Goal: Obtain resource: Download file/media

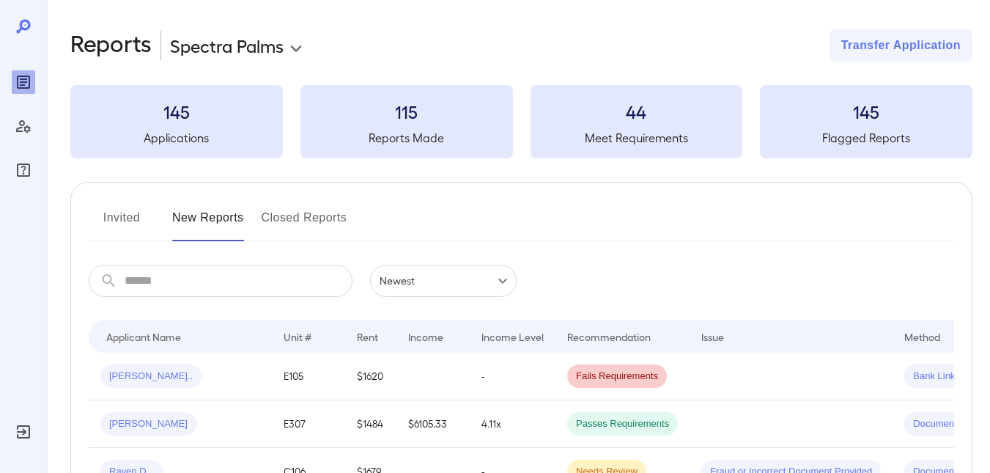
drag, startPoint x: 118, startPoint y: 221, endPoint x: 435, endPoint y: 214, distance: 317.5
click at [118, 221] on button "Invited" at bounding box center [122, 223] width 66 height 35
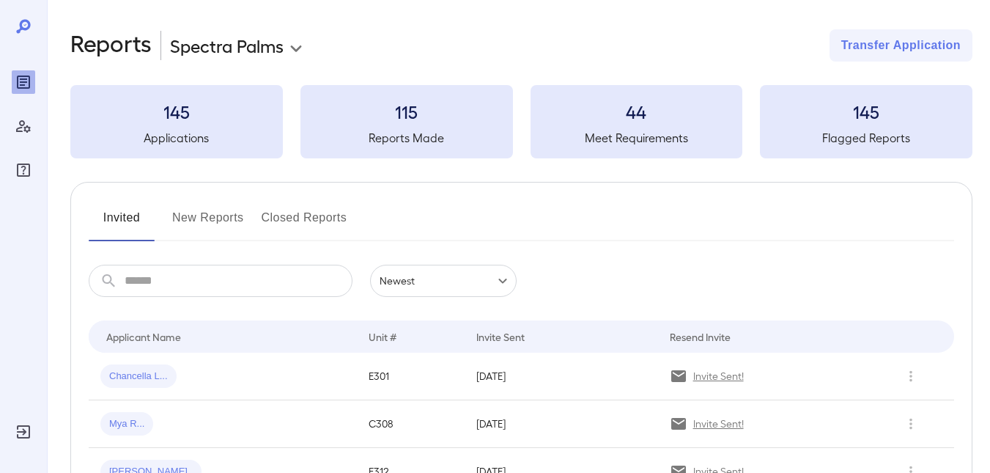
drag, startPoint x: 216, startPoint y: 211, endPoint x: 284, endPoint y: 219, distance: 67.9
click at [216, 211] on button "New Reports" at bounding box center [208, 223] width 72 height 35
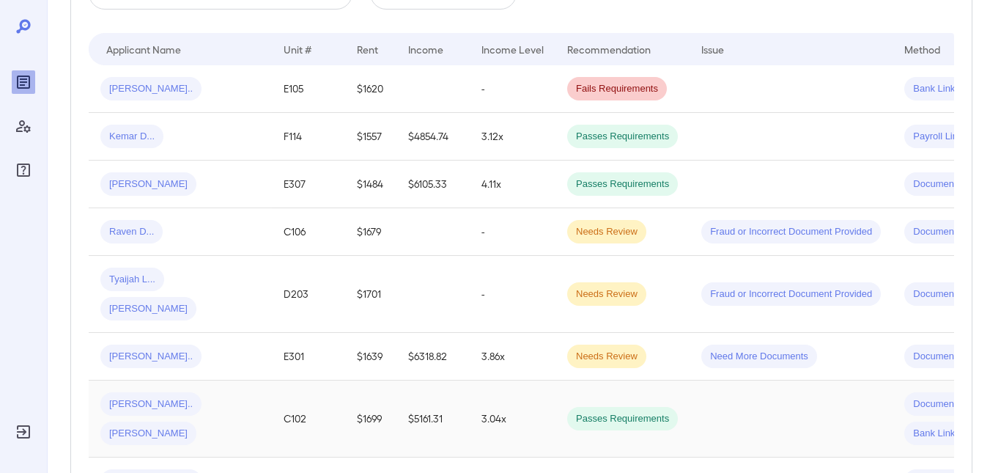
scroll to position [293, 0]
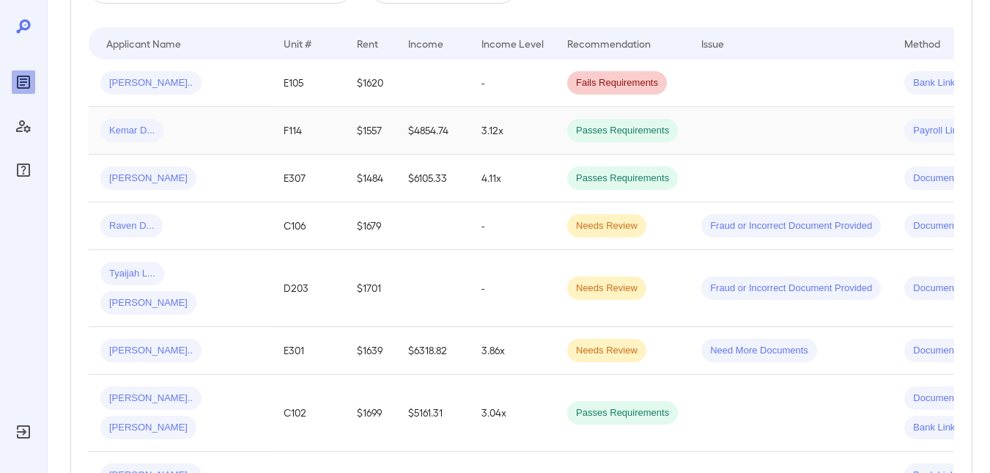
click at [606, 124] on span "Passes Requirements" at bounding box center [622, 131] width 111 height 14
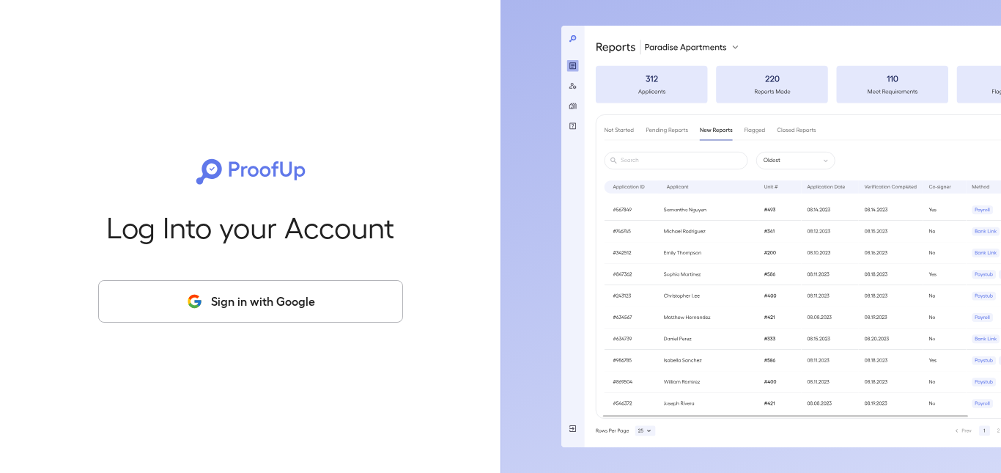
drag, startPoint x: 219, startPoint y: 304, endPoint x: 226, endPoint y: 308, distance: 7.5
click at [219, 304] on button "Sign in with Google" at bounding box center [250, 301] width 305 height 43
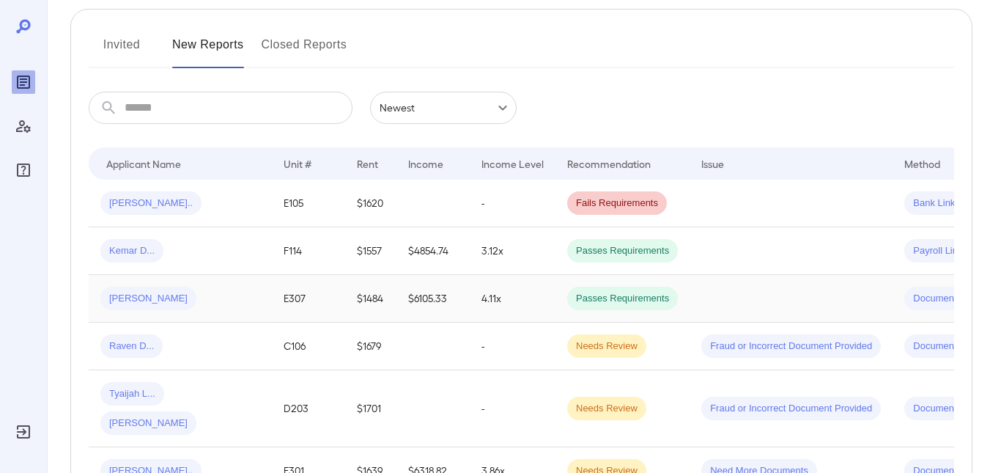
scroll to position [220, 0]
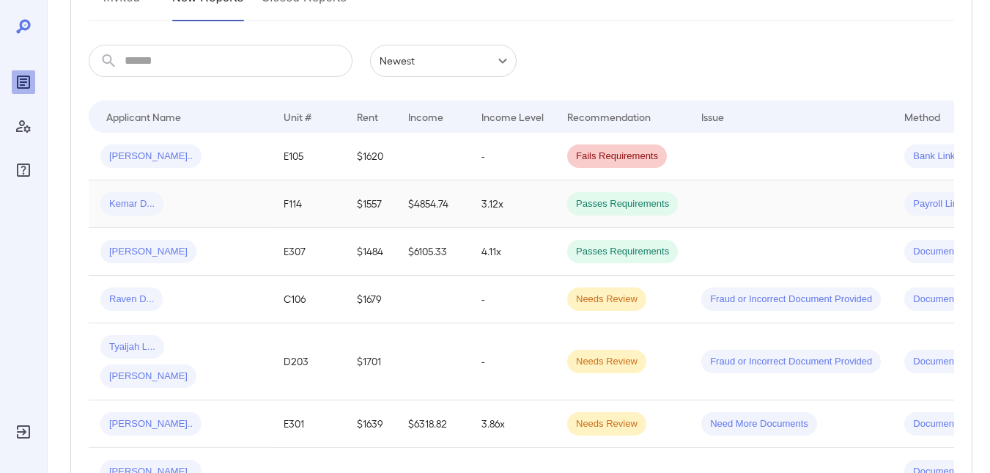
click at [611, 203] on span "Passes Requirements" at bounding box center [622, 204] width 111 height 14
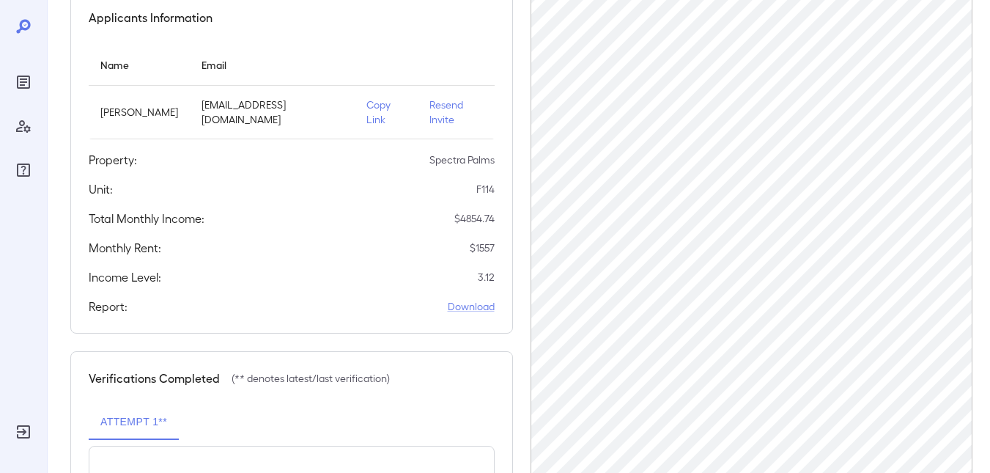
scroll to position [147, 0]
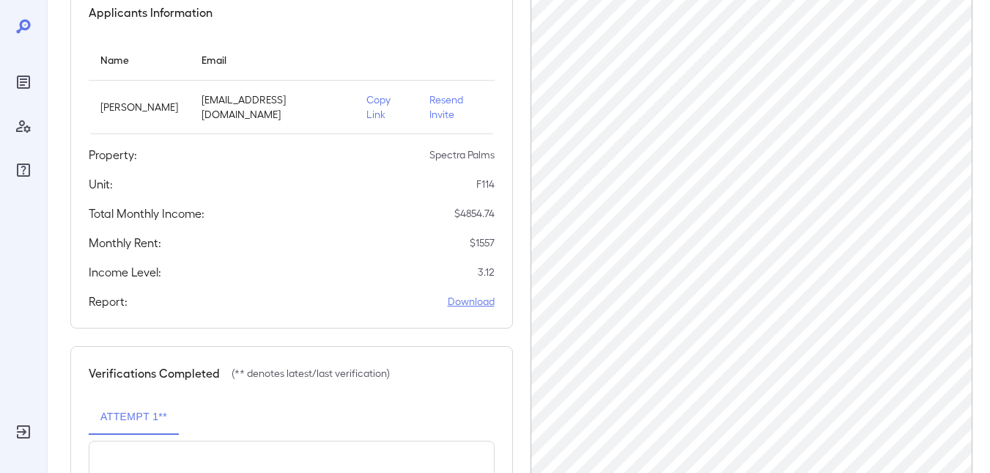
click at [474, 303] on link "Download" at bounding box center [471, 301] width 47 height 15
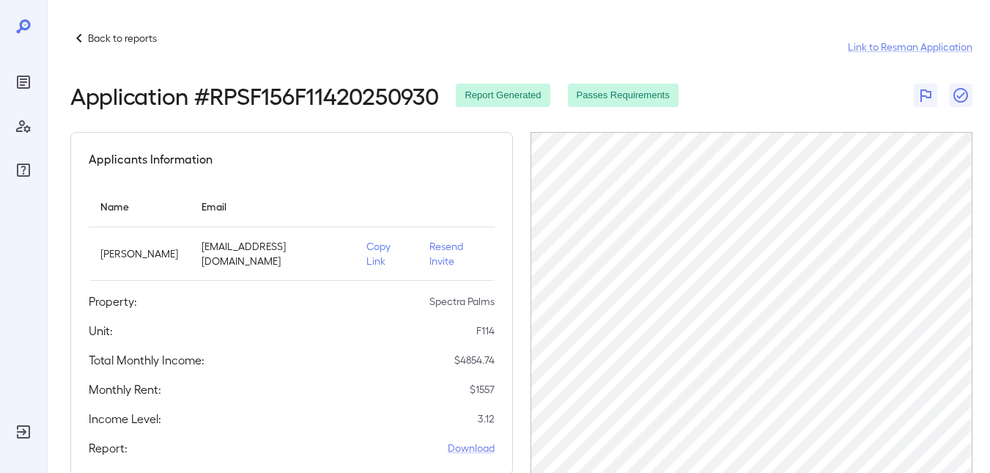
click at [123, 38] on p "Back to reports" at bounding box center [122, 38] width 69 height 15
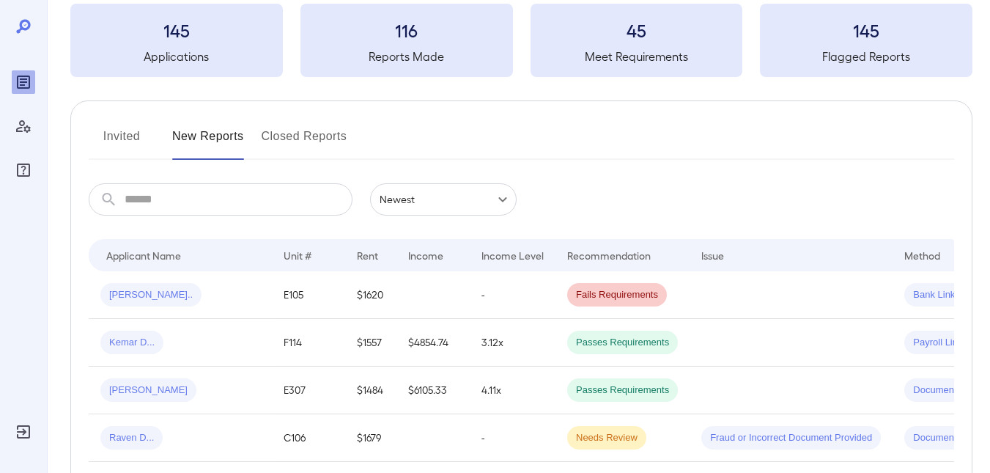
scroll to position [73, 0]
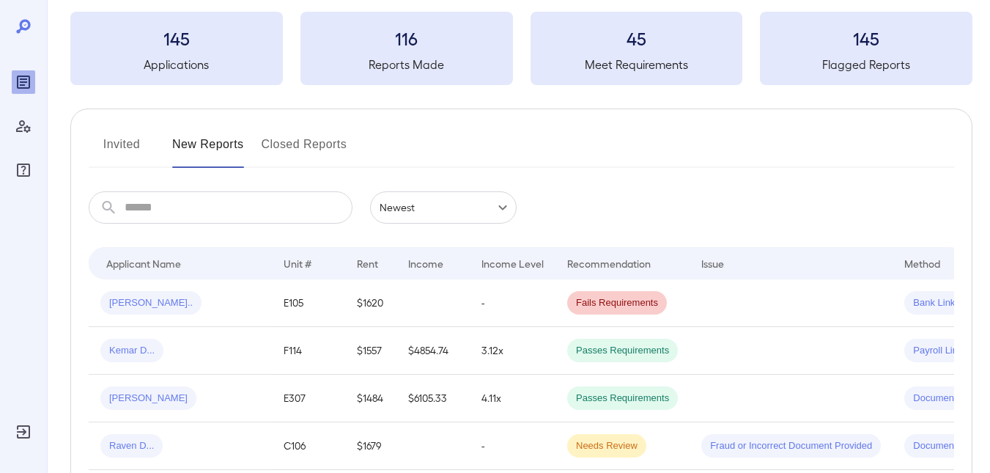
drag, startPoint x: 122, startPoint y: 144, endPoint x: 227, endPoint y: 152, distance: 104.4
click at [122, 144] on button "Invited" at bounding box center [122, 150] width 66 height 35
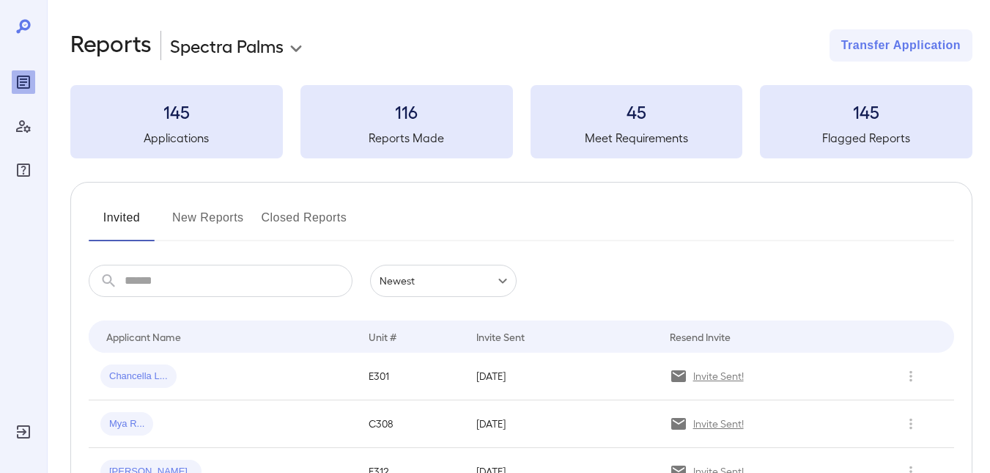
drag, startPoint x: 179, startPoint y: 217, endPoint x: 350, endPoint y: 214, distance: 170.8
click at [179, 217] on button "New Reports" at bounding box center [208, 223] width 72 height 35
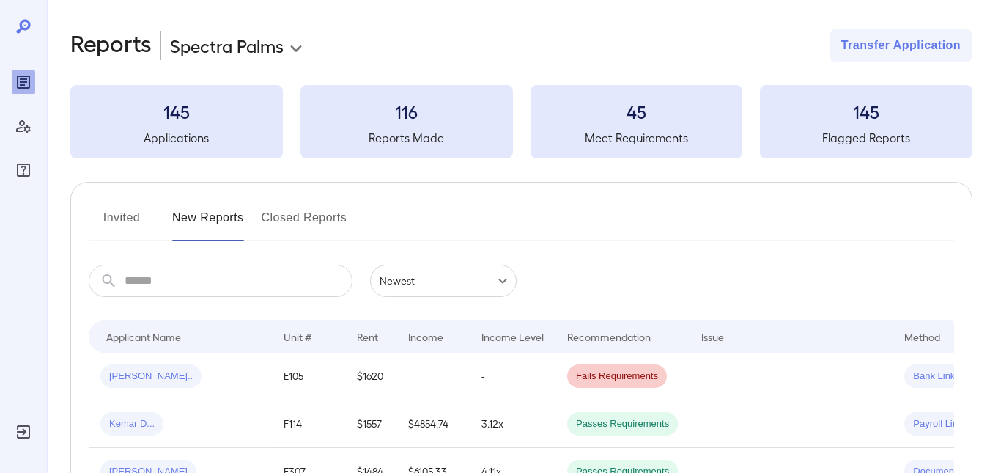
drag, startPoint x: 109, startPoint y: 215, endPoint x: 429, endPoint y: 243, distance: 321.6
click at [109, 215] on button "Invited" at bounding box center [122, 223] width 66 height 35
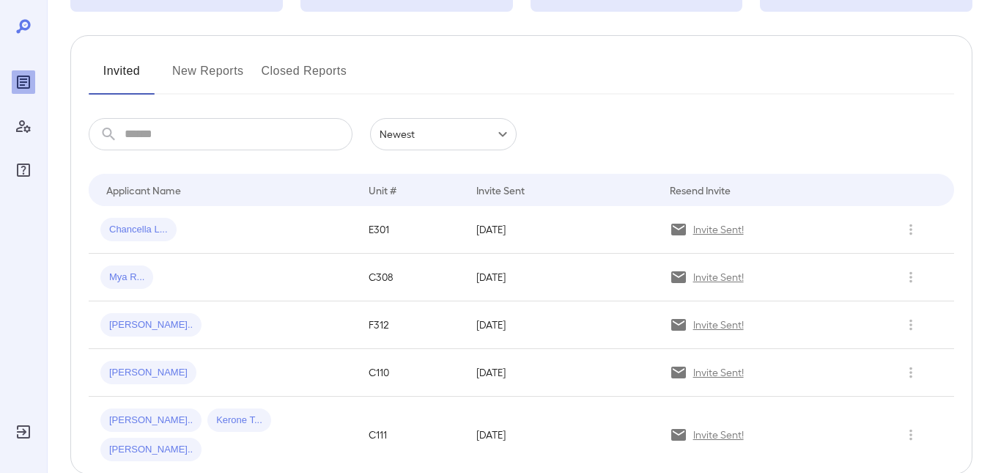
scroll to position [195, 0]
